Goal: Information Seeking & Learning: Learn about a topic

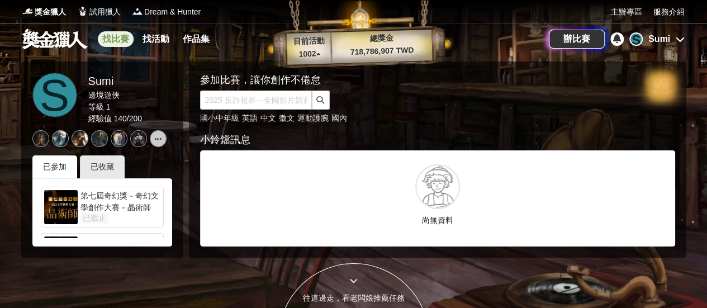
click at [121, 39] on link "找比賽" at bounding box center [116, 39] width 36 height 16
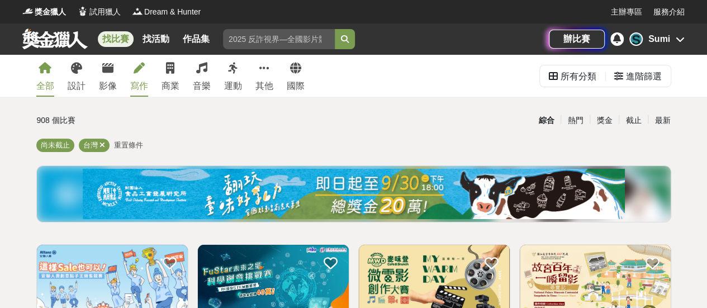
click at [139, 77] on link "寫作" at bounding box center [139, 76] width 18 height 42
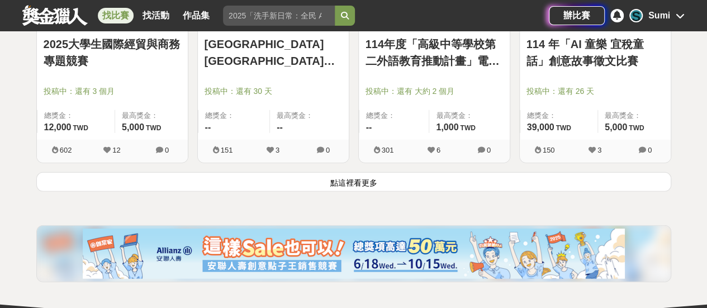
scroll to position [1509, 0]
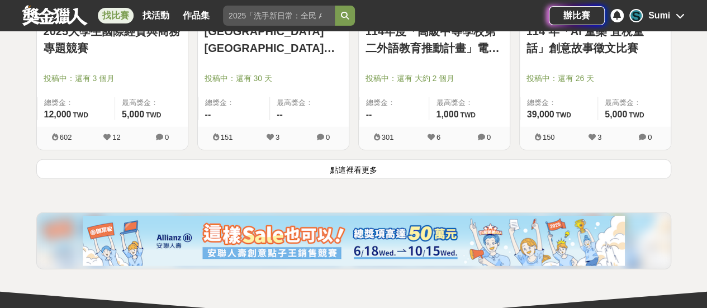
click at [290, 165] on button "點這裡看更多" at bounding box center [353, 169] width 635 height 20
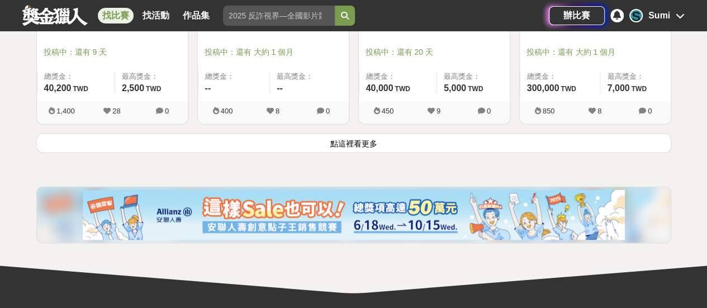
scroll to position [2963, 0]
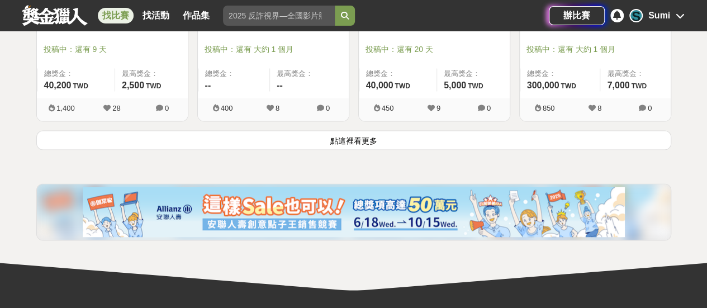
drag, startPoint x: 251, startPoint y: 149, endPoint x: 251, endPoint y: 138, distance: 11.7
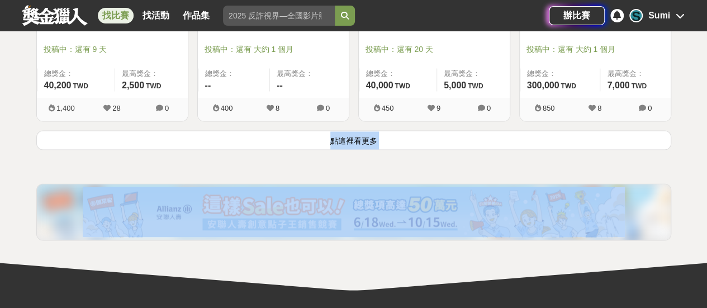
click at [250, 133] on button "點這裡看更多" at bounding box center [353, 140] width 635 height 20
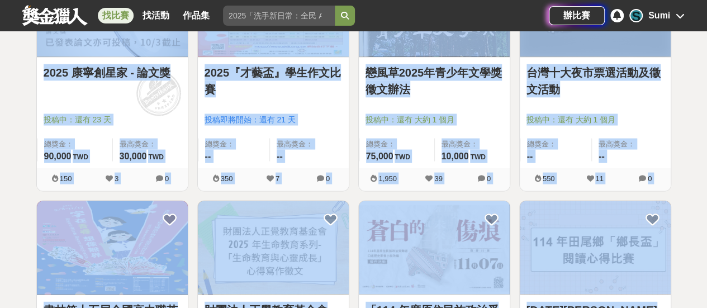
scroll to position [3131, 0]
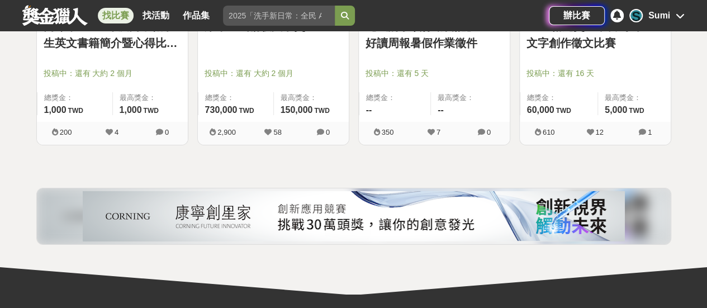
scroll to position [3913, 0]
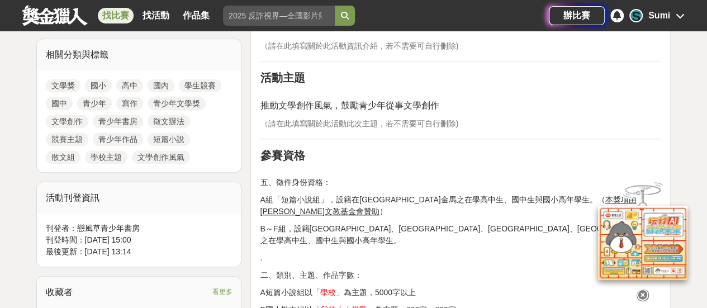
scroll to position [503, 0]
